Goal: Information Seeking & Learning: Learn about a topic

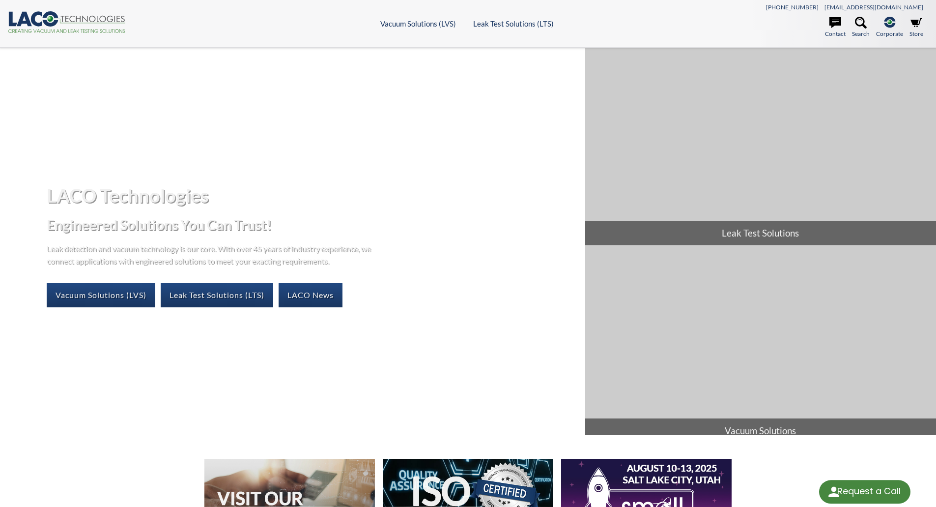
select select "Language Translate Widget"
click at [133, 299] on link "Vacuum Solutions (LVS)" at bounding box center [101, 295] width 109 height 25
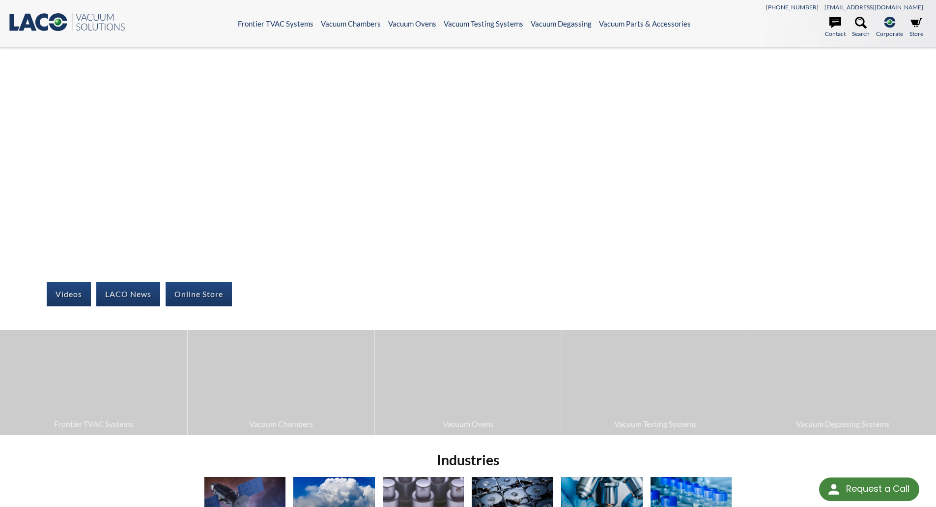
select select "Language Translate Widget"
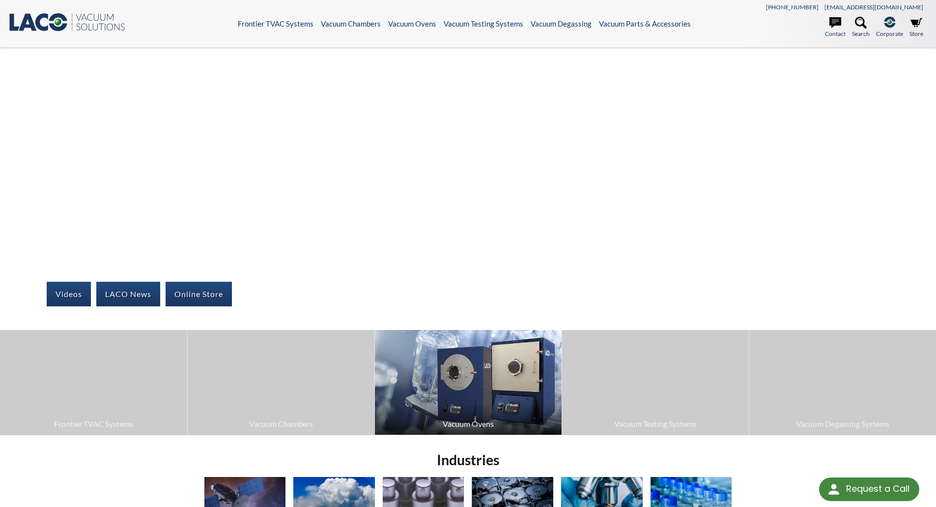
drag, startPoint x: 191, startPoint y: 292, endPoint x: 471, endPoint y: 425, distance: 309.9
click at [470, 427] on span "Vacuum Ovens" at bounding box center [468, 423] width 177 height 13
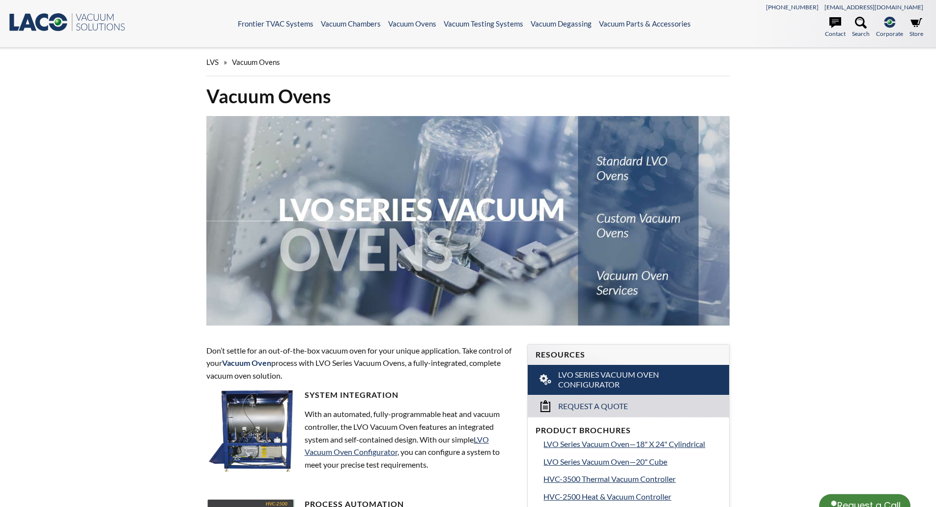
select select "Language Translate Widget"
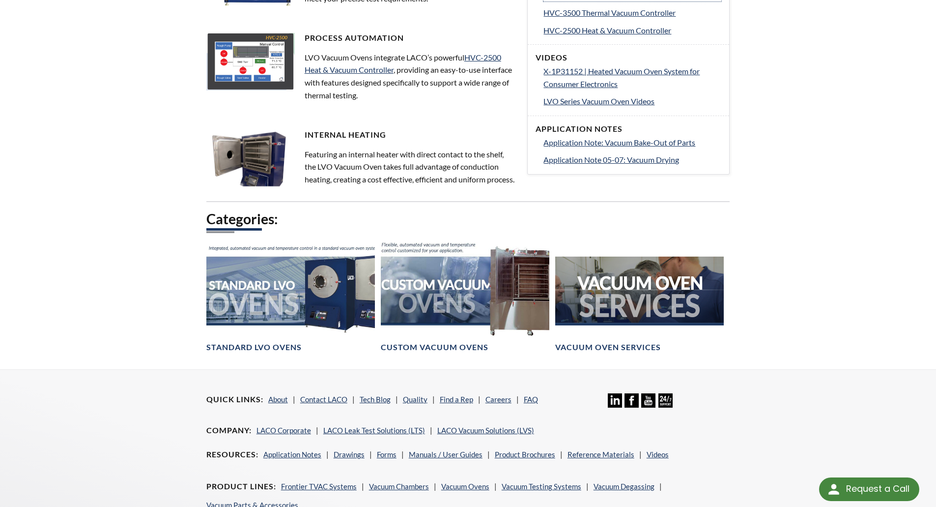
scroll to position [491, 0]
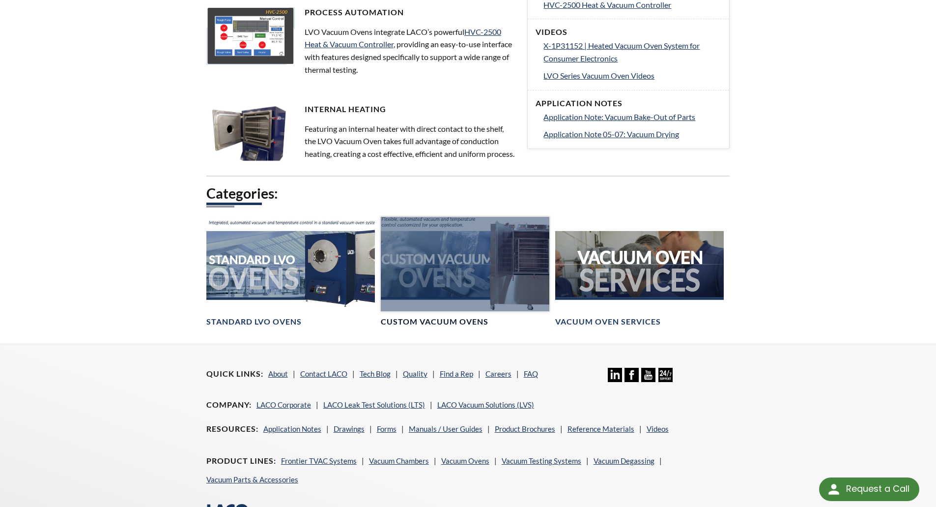
click at [465, 327] on h4 "Custom Vacuum Ovens" at bounding box center [435, 321] width 108 height 10
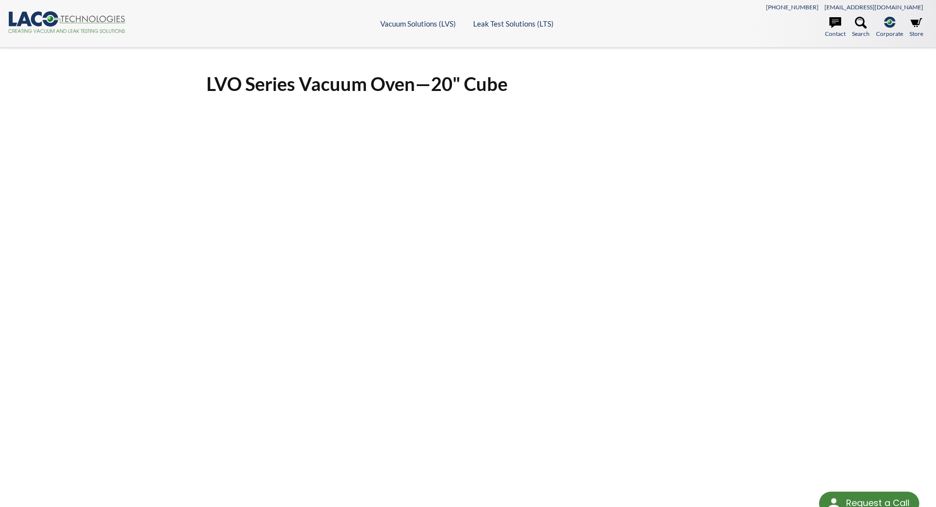
select select "Language Translate Widget"
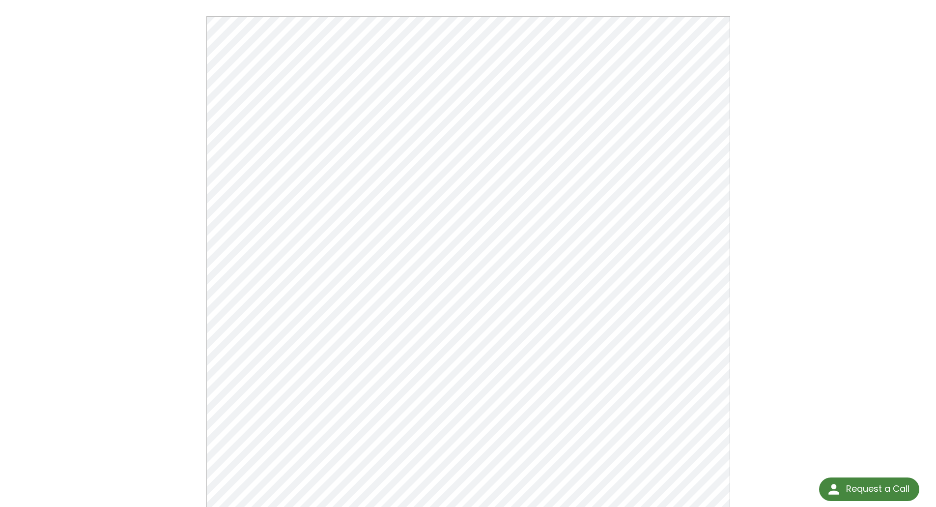
scroll to position [147, 0]
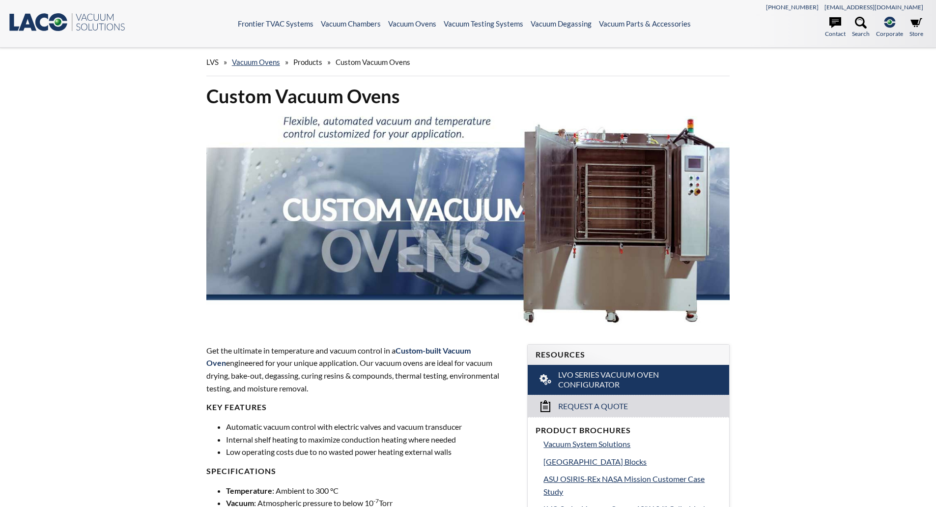
select select "Language Translate Widget"
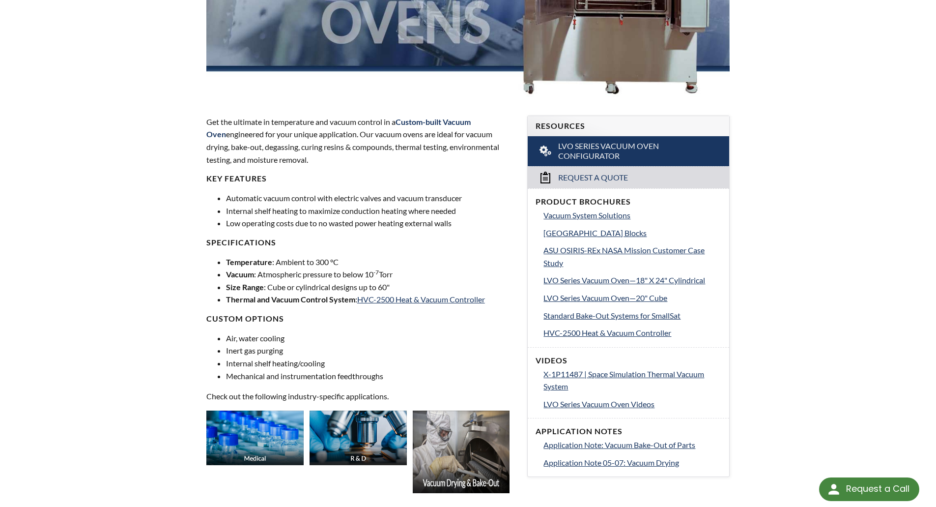
scroll to position [246, 0]
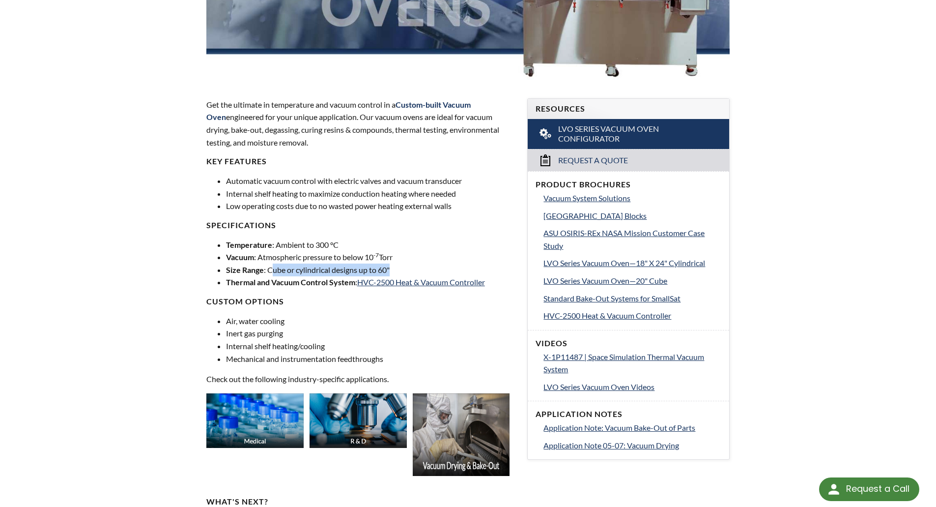
drag, startPoint x: 338, startPoint y: 270, endPoint x: 400, endPoint y: 269, distance: 62.4
click at [400, 269] on li "Size Range : Cube or cylindrical designs up to 60"" at bounding box center [371, 269] width 290 height 13
drag, startPoint x: 137, startPoint y: 289, endPoint x: 145, endPoint y: 289, distance: 8.8
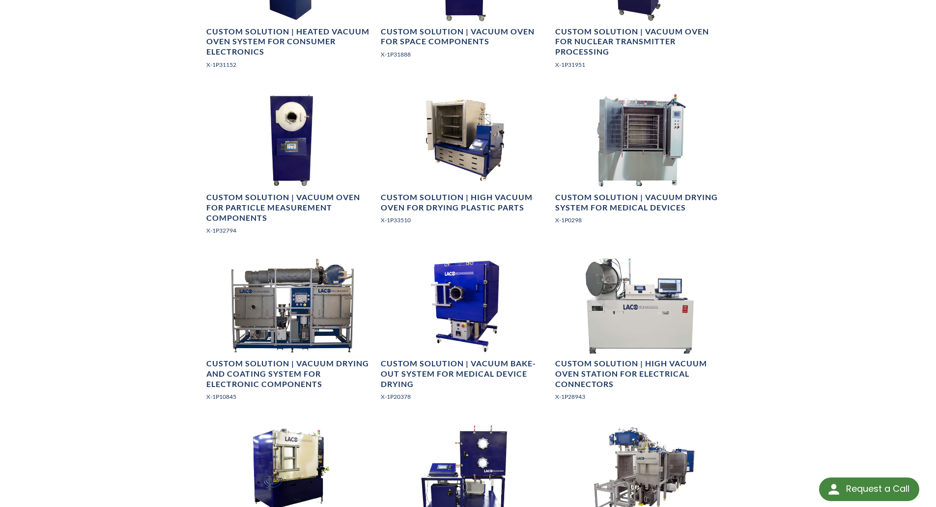
scroll to position [1130, 0]
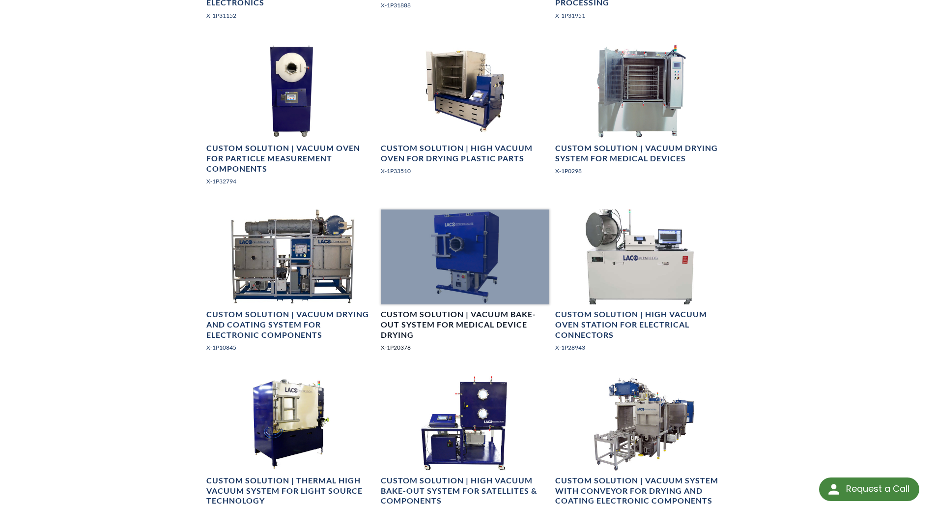
click at [488, 284] on div at bounding box center [465, 256] width 169 height 95
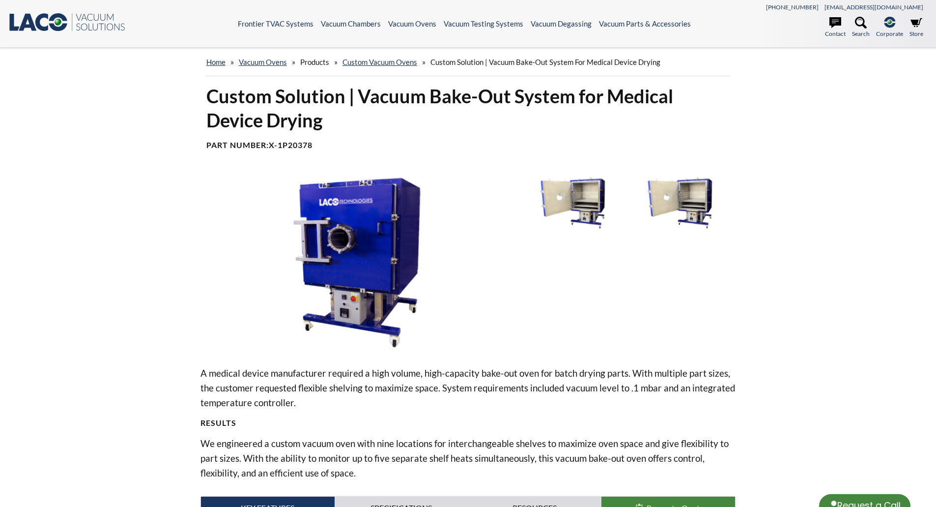
select select "Language Translate Widget"
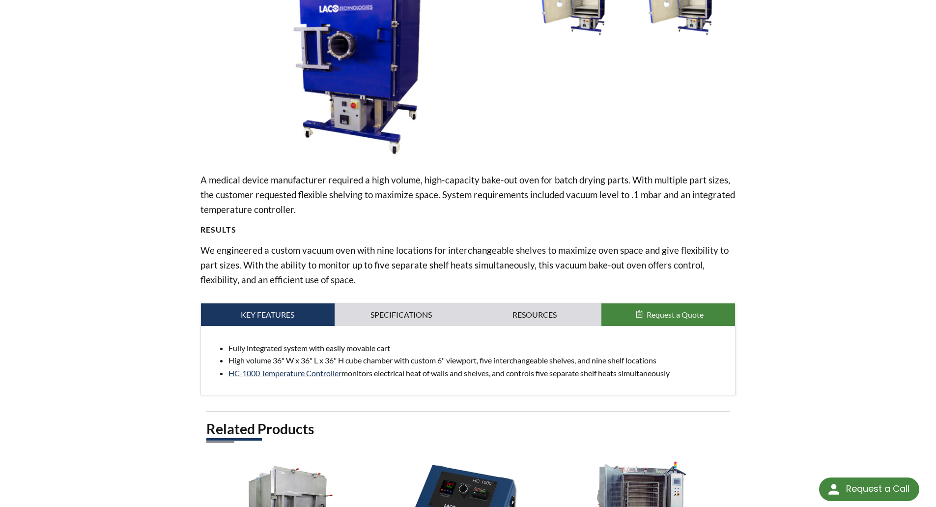
scroll to position [197, 0]
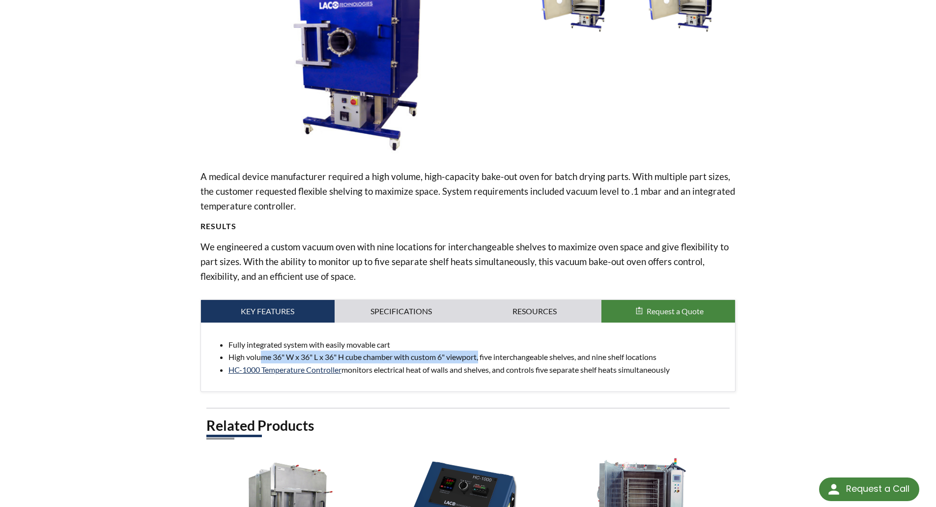
drag, startPoint x: 285, startPoint y: 359, endPoint x: 482, endPoint y: 356, distance: 197.5
click at [482, 356] on li "High volume 36" W x 36" L x 36" H cube chamber with custom 6" viewport, five in…" at bounding box center [477, 356] width 499 height 13
click at [695, 363] on li "HC-1000 Temperature Controller monitors electrical heat of walls and shelves, a…" at bounding box center [477, 369] width 499 height 13
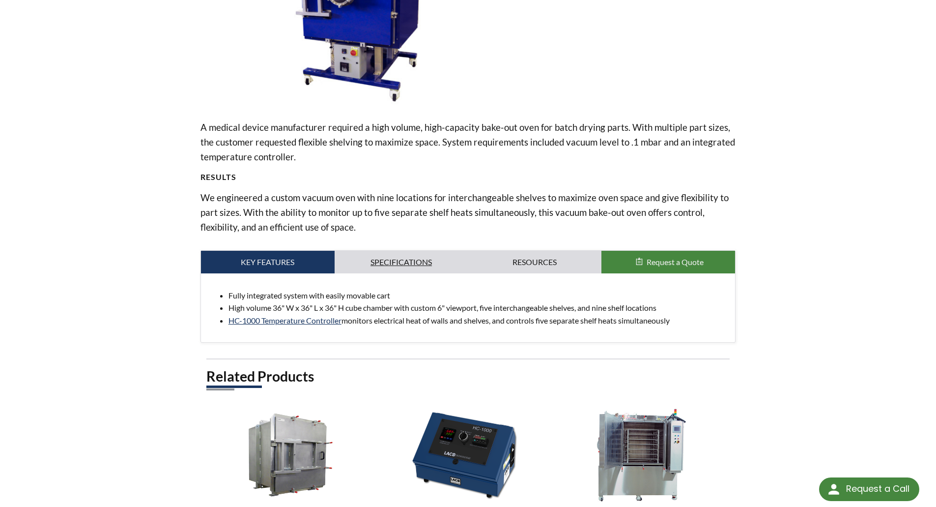
click at [397, 264] on link "Specifications" at bounding box center [402, 262] width 134 height 23
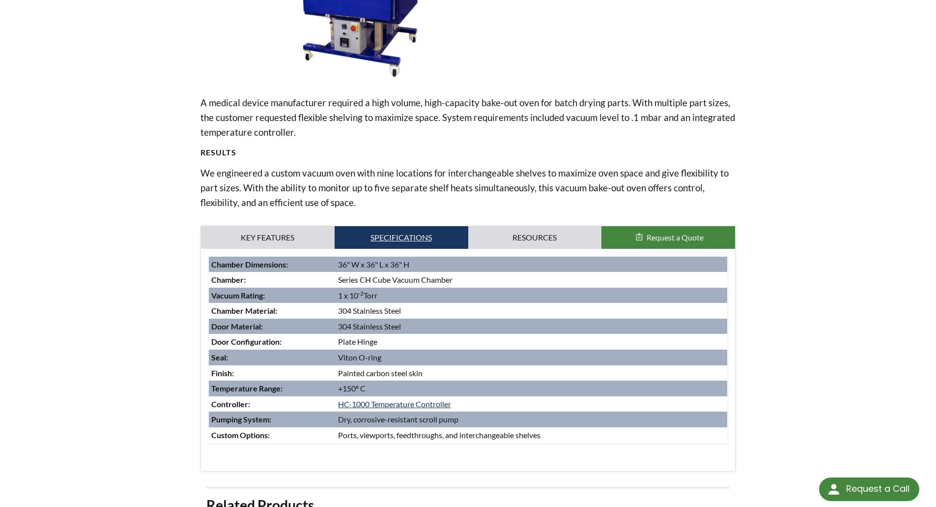
scroll to position [295, 0]
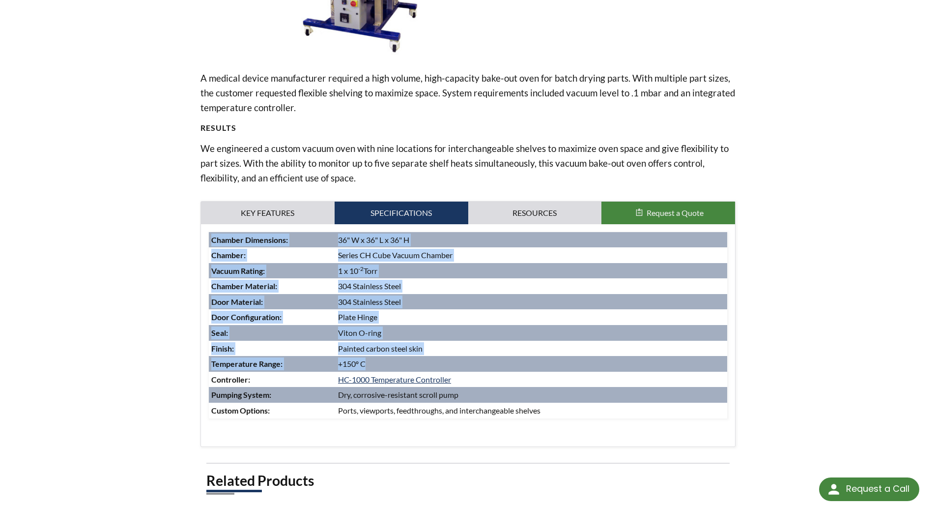
drag, startPoint x: 359, startPoint y: 366, endPoint x: 189, endPoint y: 364, distance: 170.5
click at [189, 364] on div "Custom Solution | Vacuum Bake-Out System for Medical Device Drying Part Number:…" at bounding box center [468, 218] width 629 height 858
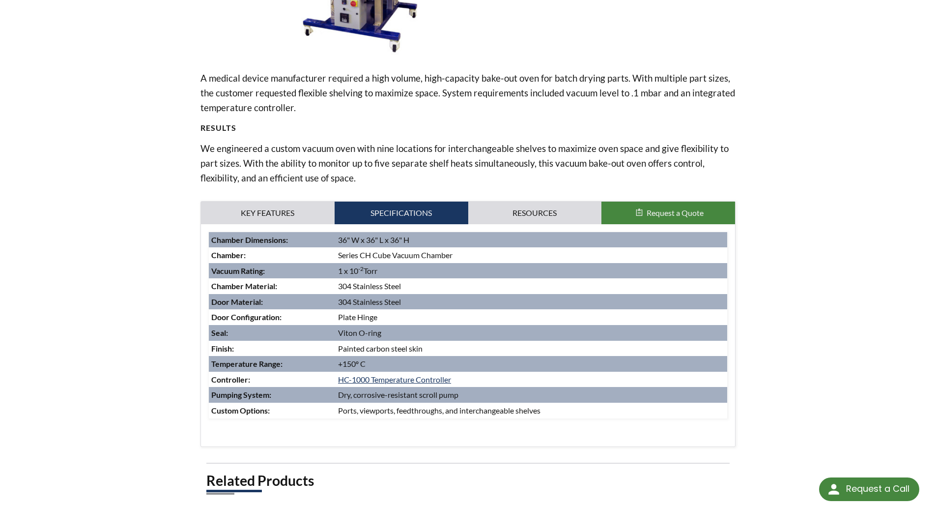
click at [742, 339] on div "Custom Solution | Vacuum Bake-Out System for Medical Device Drying Part Number:…" at bounding box center [468, 218] width 629 height 858
drag, startPoint x: 423, startPoint y: 239, endPoint x: 339, endPoint y: 240, distance: 84.0
click at [339, 240] on td "36" W x 36" L x 36" H" at bounding box center [532, 240] width 392 height 16
drag, startPoint x: 384, startPoint y: 275, endPoint x: 320, endPoint y: 272, distance: 63.4
click at [320, 272] on tr "Vacuum Rating: 1 x 10 -2 Torr" at bounding box center [468, 271] width 519 height 16
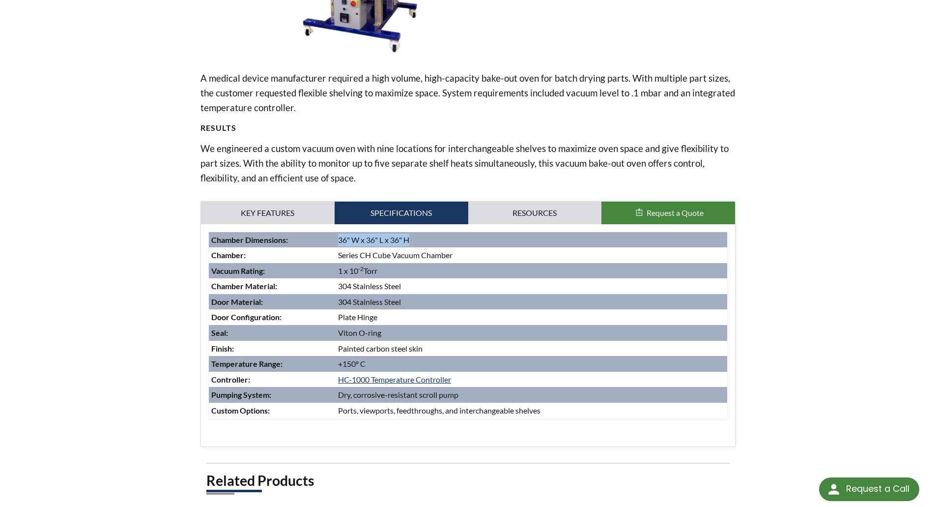
scroll to position [98, 0]
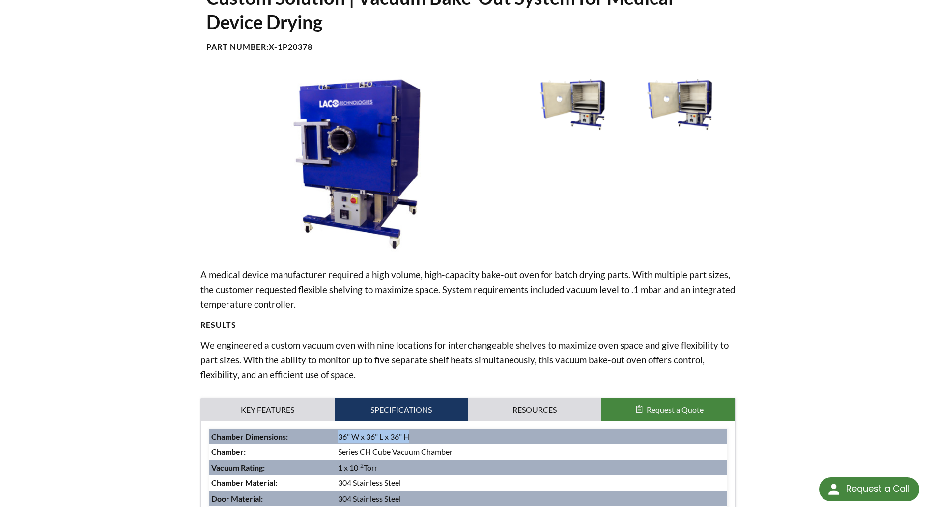
click at [569, 99] on img at bounding box center [572, 104] width 102 height 57
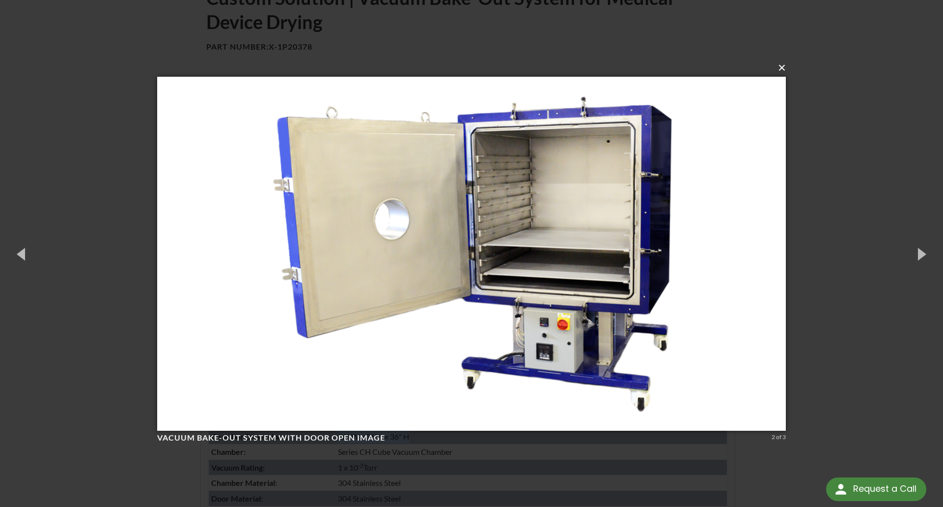
click at [783, 66] on button "×" at bounding box center [474, 68] width 629 height 22
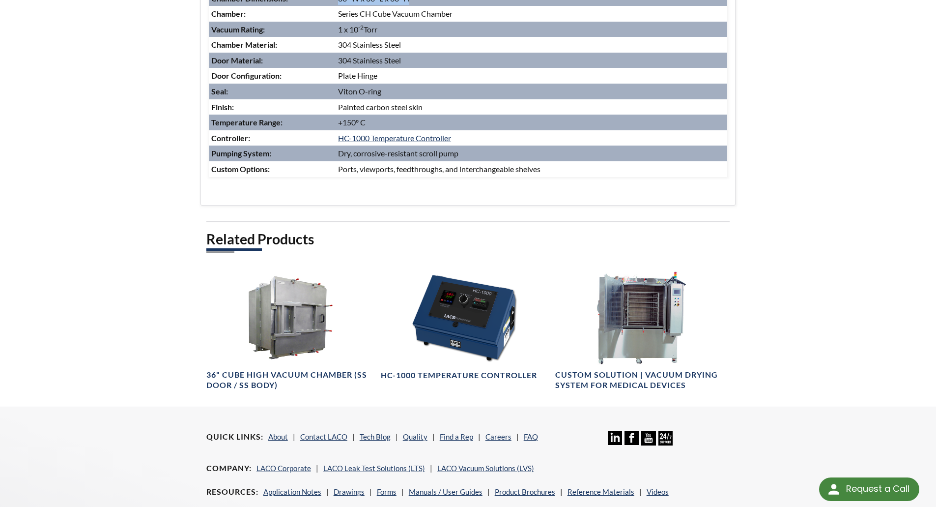
scroll to position [540, 0]
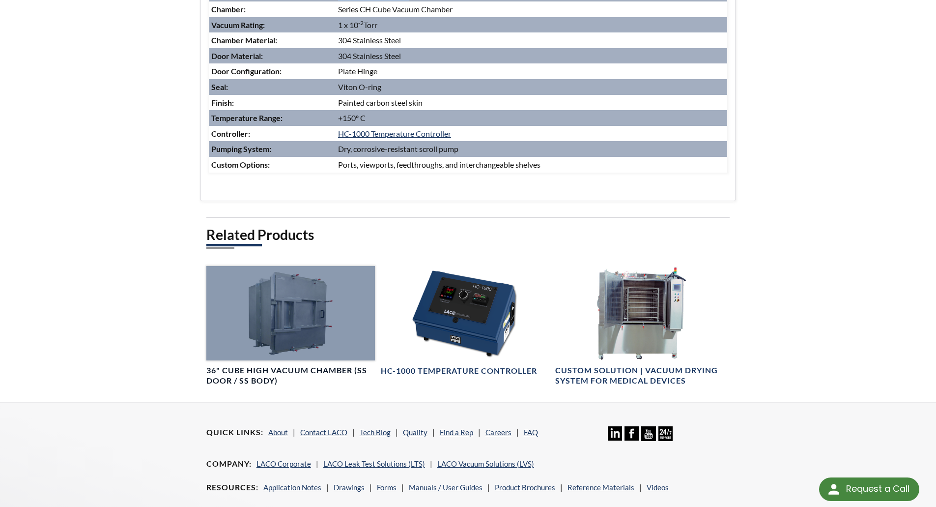
click at [272, 376] on h4 "36" Cube High Vacuum Chamber (SS Door / SS Body)" at bounding box center [290, 375] width 169 height 21
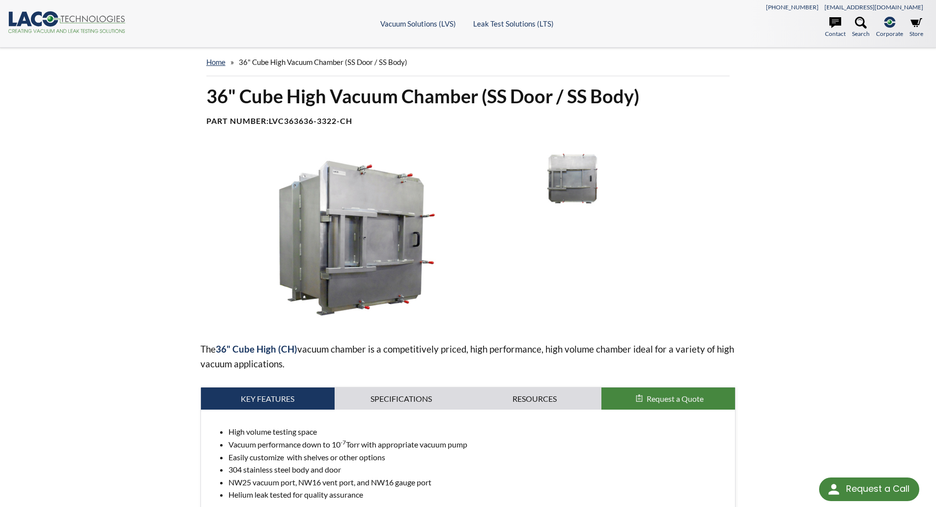
select select "Language Translate Widget"
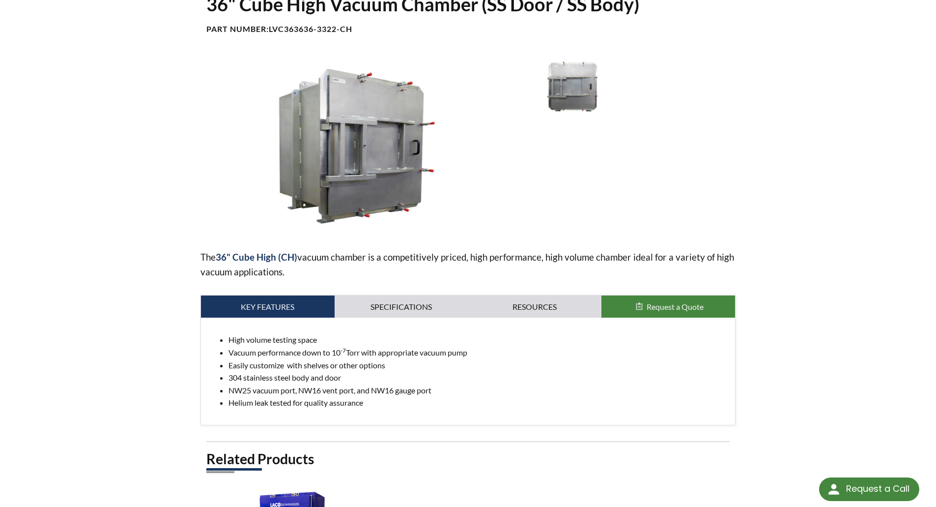
scroll to position [49, 0]
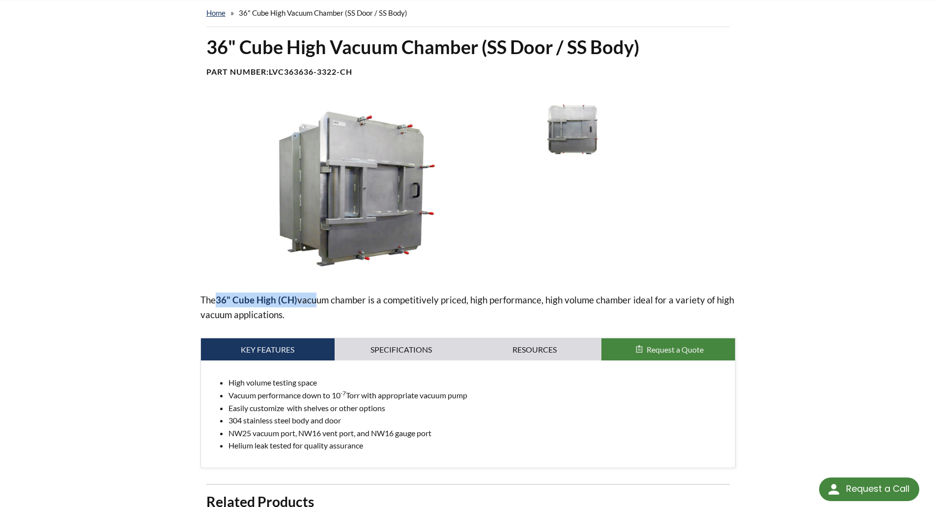
drag, startPoint x: 287, startPoint y: 293, endPoint x: 315, endPoint y: 293, distance: 28.0
click at [315, 293] on p "The 36" Cube High (CH) vacuum chamber is a competitively priced, high performan…" at bounding box center [468, 306] width 536 height 29
click at [687, 291] on div "The 36" Cube High (CH) vacuum chamber is a competitively priced, high performan…" at bounding box center [468, 284] width 536 height 367
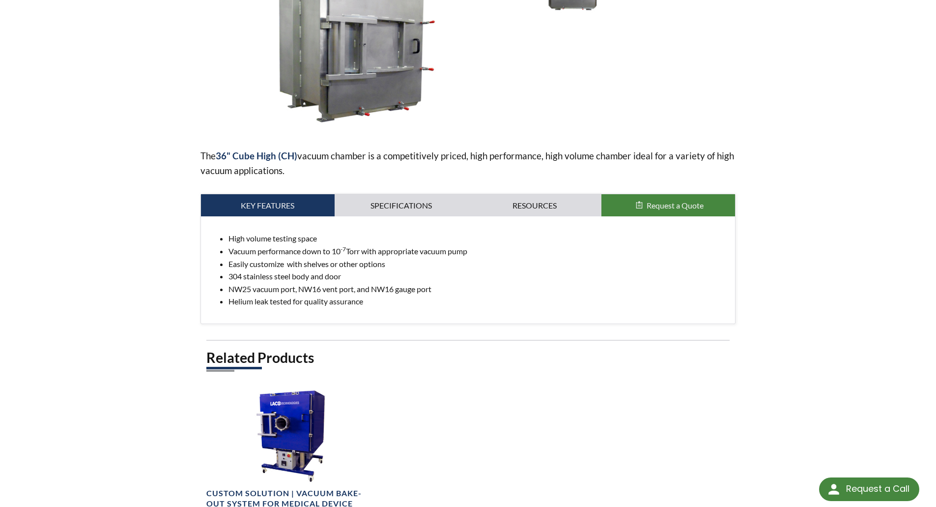
scroll to position [197, 0]
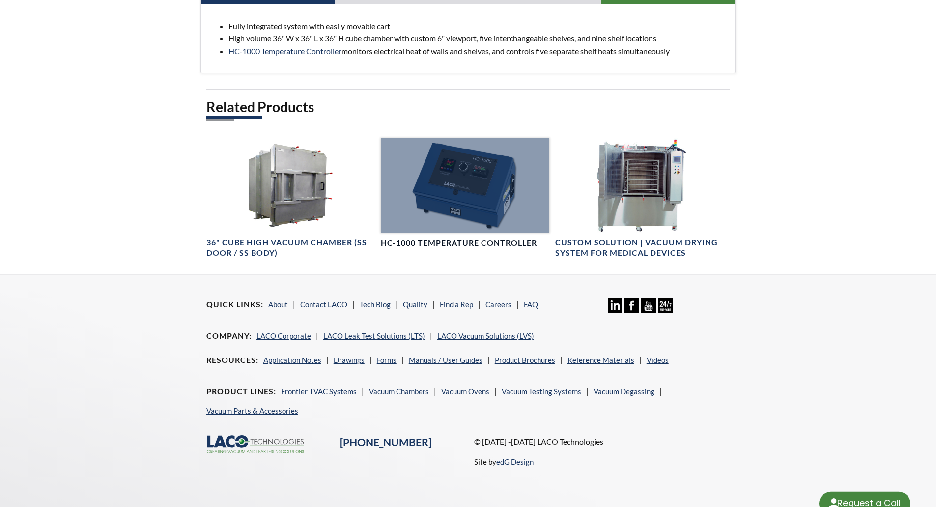
select select "Language Translate Widget"
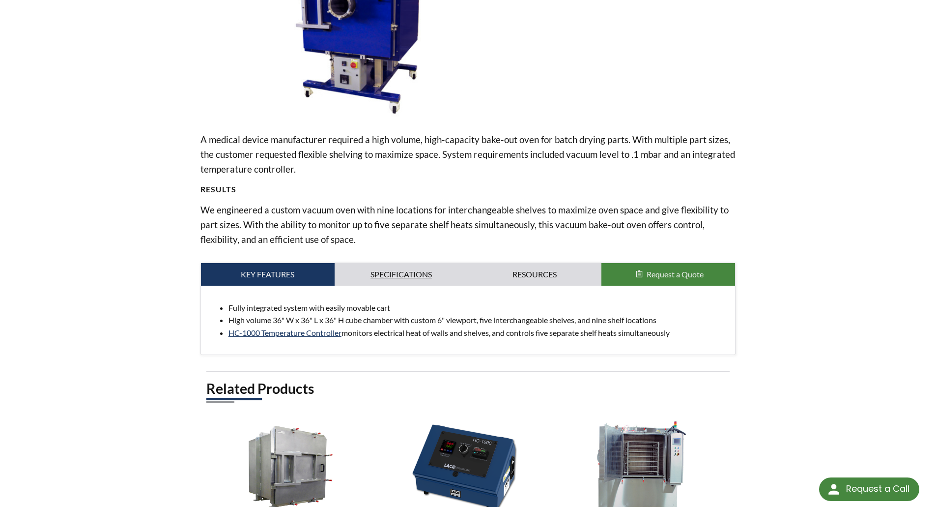
scroll to position [86, 0]
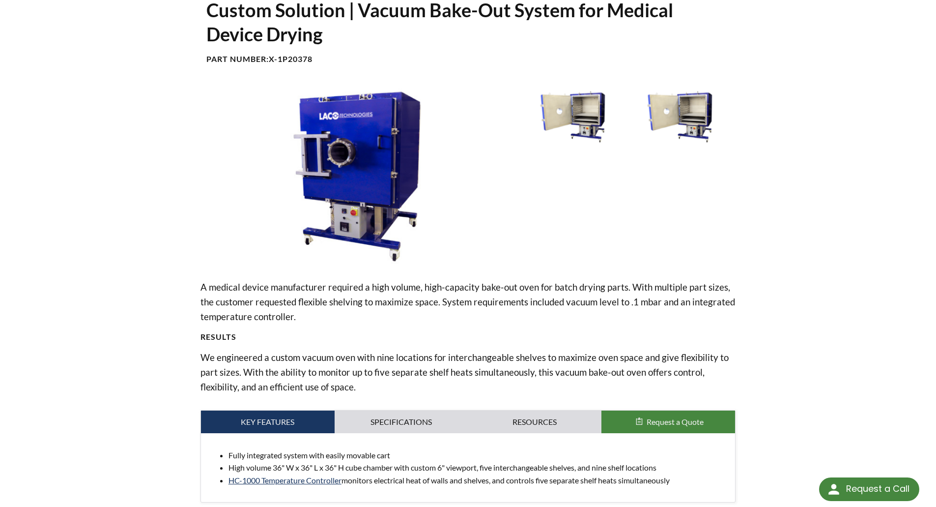
click at [597, 110] on img at bounding box center [572, 116] width 102 height 57
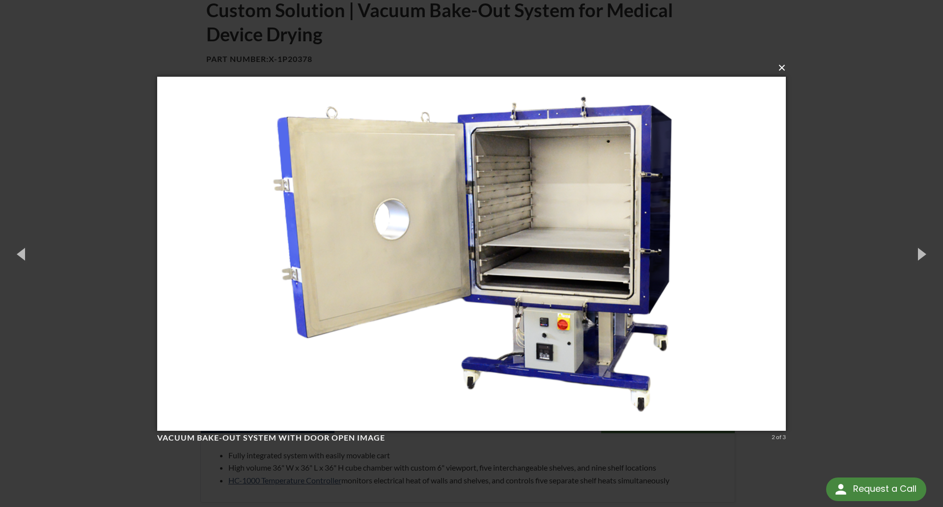
click at [783, 67] on button "×" at bounding box center [474, 68] width 629 height 22
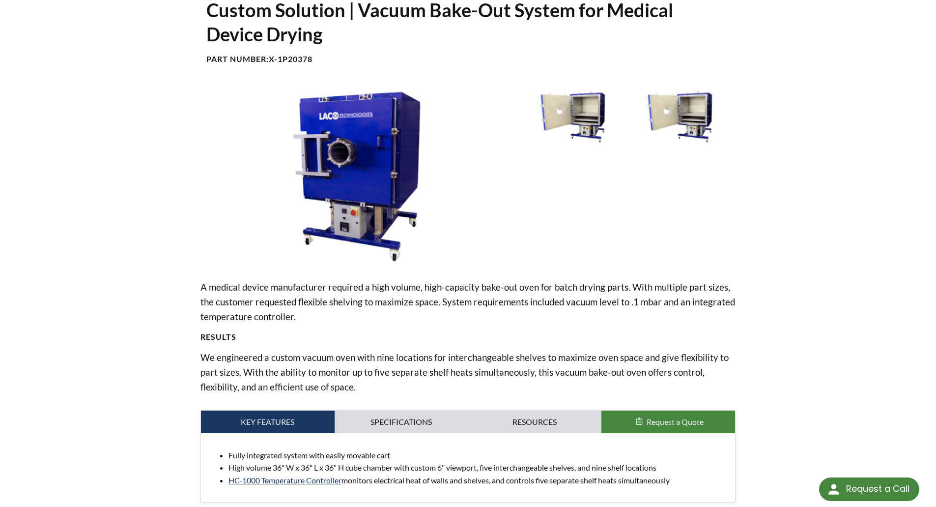
click at [347, 165] on img at bounding box center [356, 176] width 313 height 176
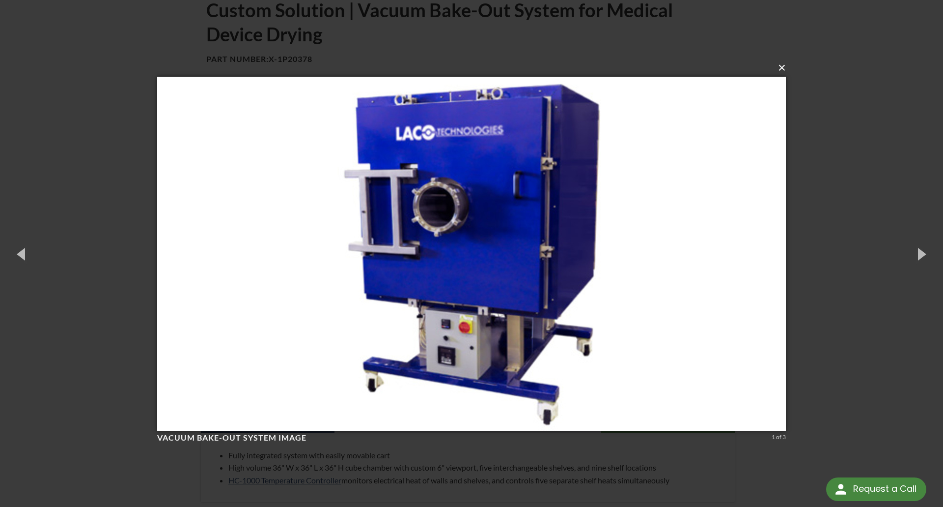
click at [781, 67] on button "×" at bounding box center [474, 68] width 629 height 22
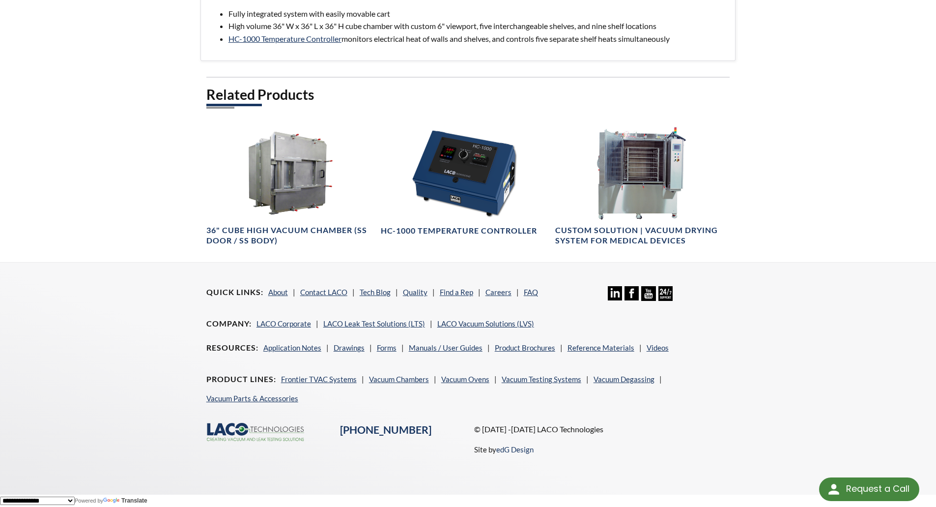
scroll to position [332, 0]
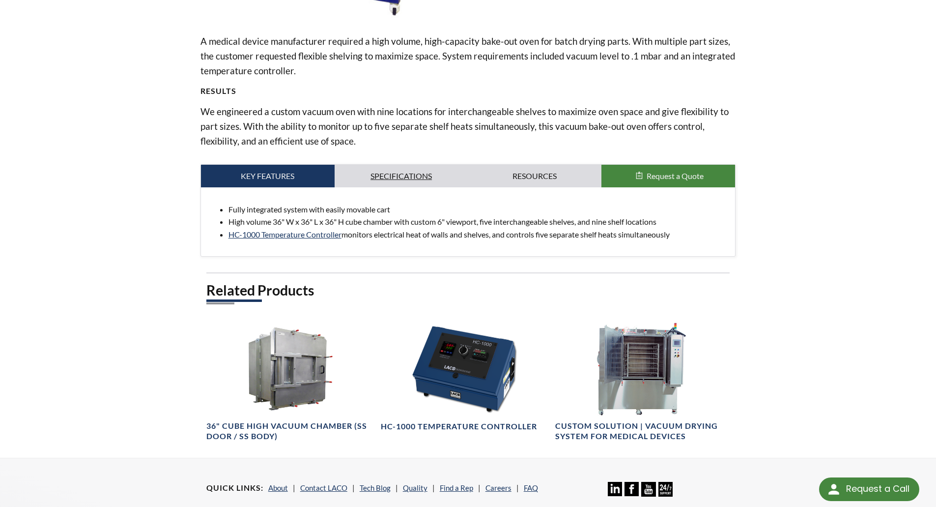
click at [400, 176] on link "Specifications" at bounding box center [402, 176] width 134 height 23
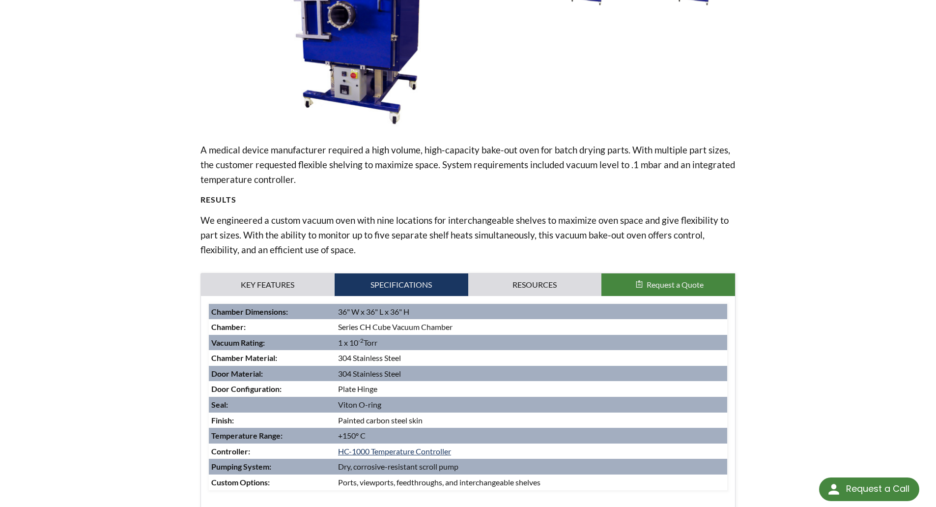
scroll to position [86, 0]
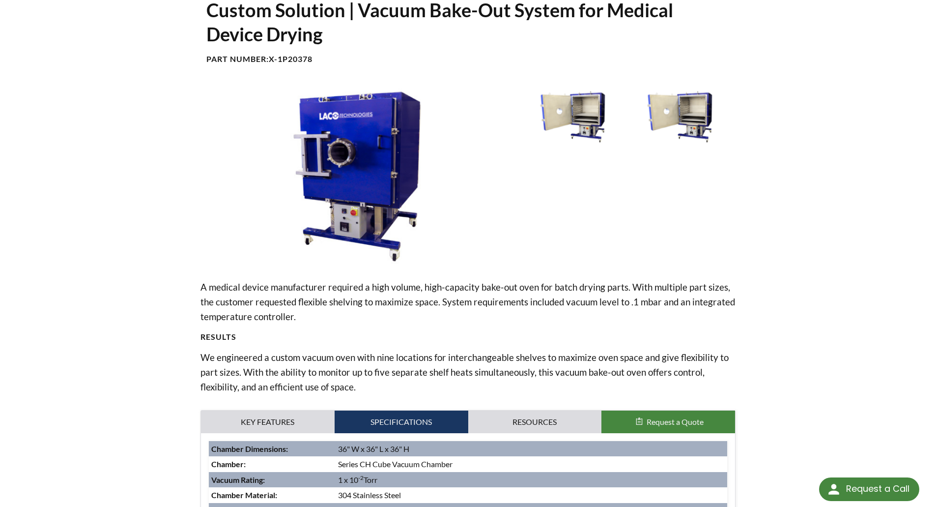
drag, startPoint x: 825, startPoint y: 215, endPoint x: 454, endPoint y: 48, distance: 407.5
click at [825, 215] on div "home » Vacuum Ovens » Products » Custom Vacuum Ovens » Custom Solution | Vacuum…" at bounding box center [468, 409] width 936 height 895
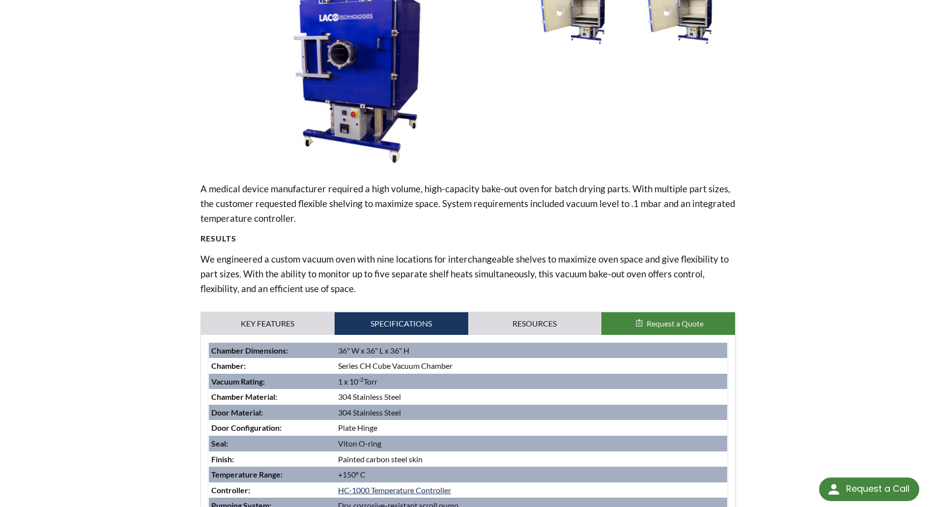
scroll to position [135, 0]
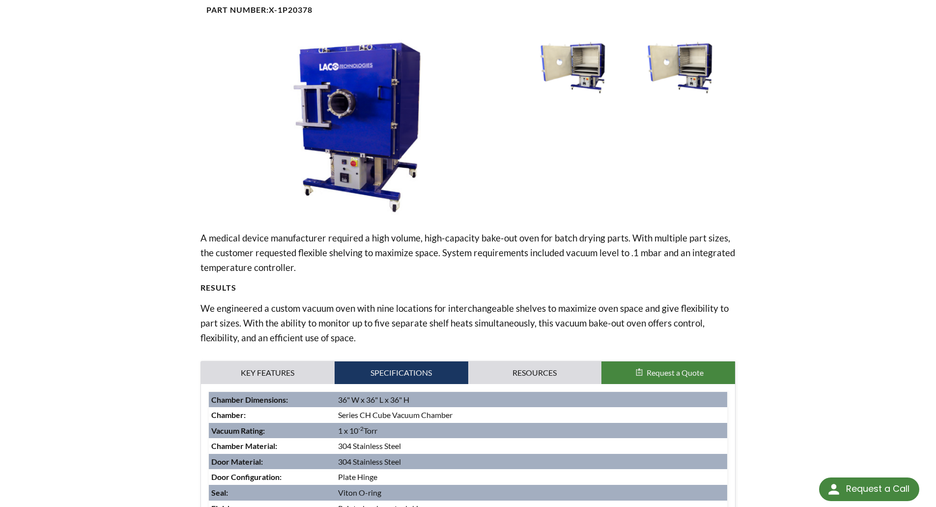
click at [590, 76] on img at bounding box center [572, 67] width 102 height 57
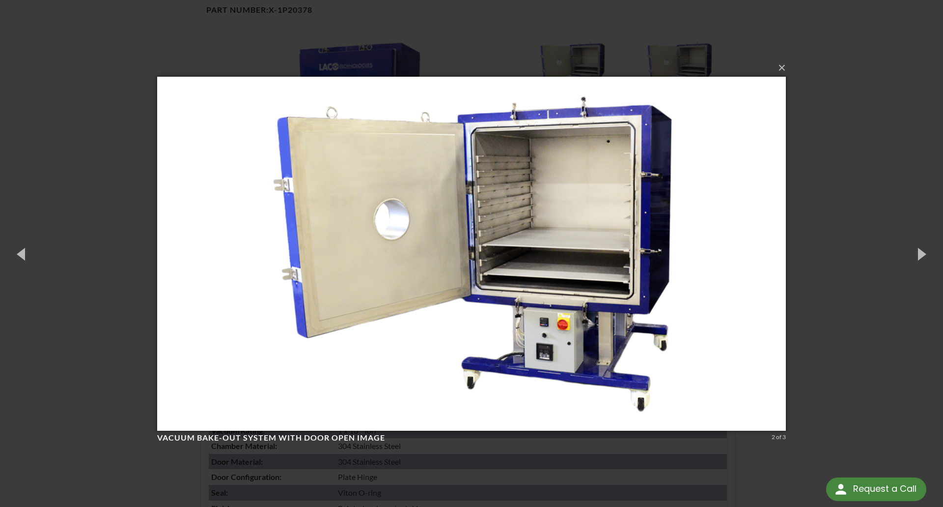
click at [868, 162] on div "× Vacuum Bake-out System with Door Open image 2 of 3 Loading..." at bounding box center [471, 253] width 943 height 507
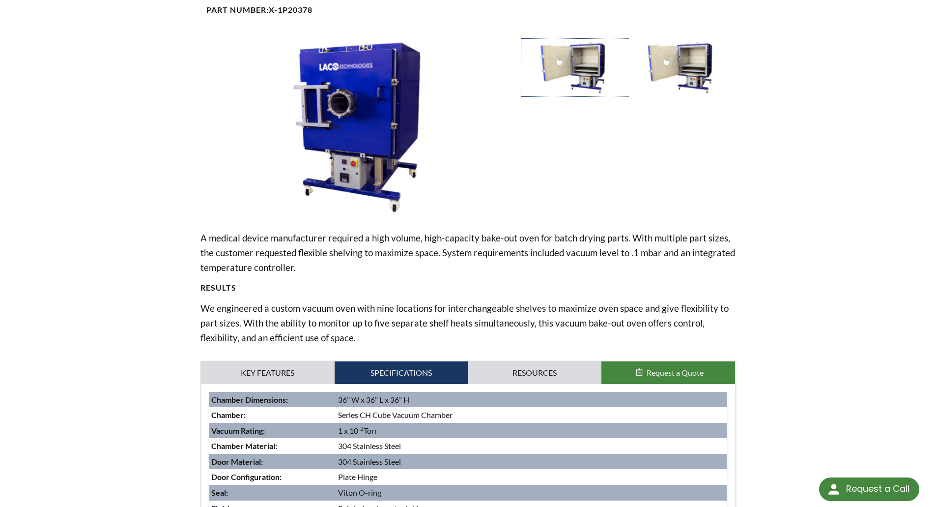
scroll to position [0, 0]
